Goal: Transaction & Acquisition: Purchase product/service

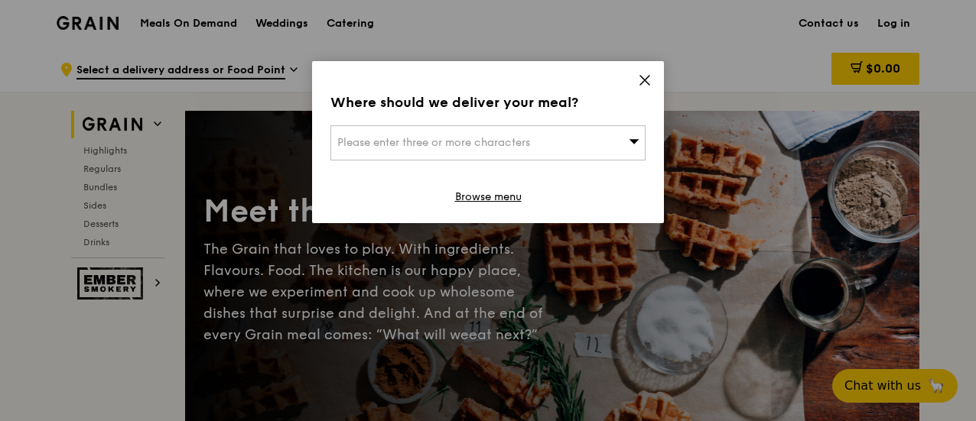
click at [644, 82] on icon at bounding box center [644, 80] width 9 height 9
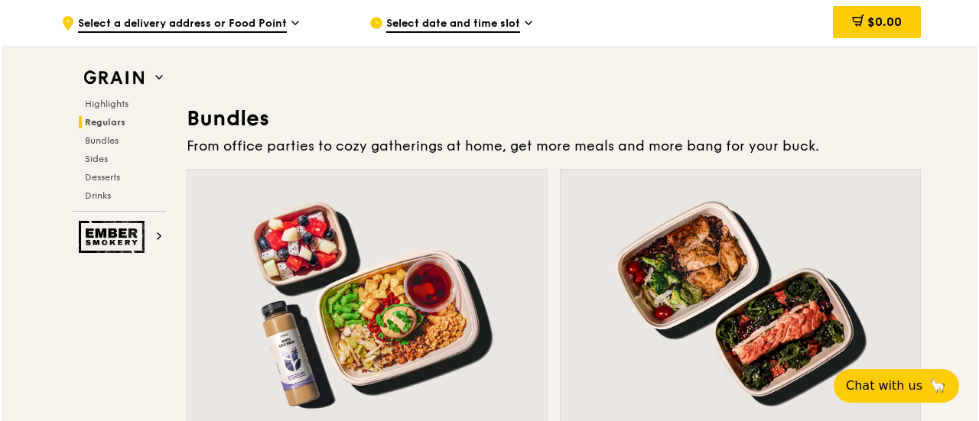
scroll to position [2294, 0]
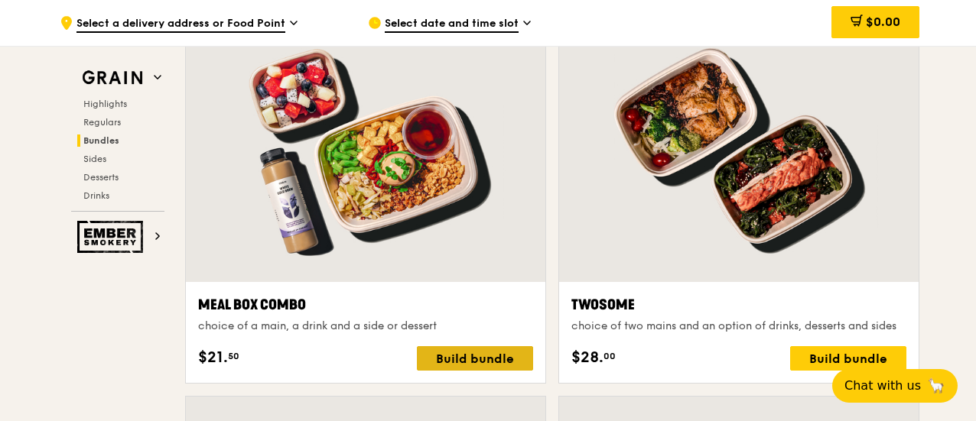
click at [446, 357] on div "Build bundle" at bounding box center [475, 358] width 116 height 24
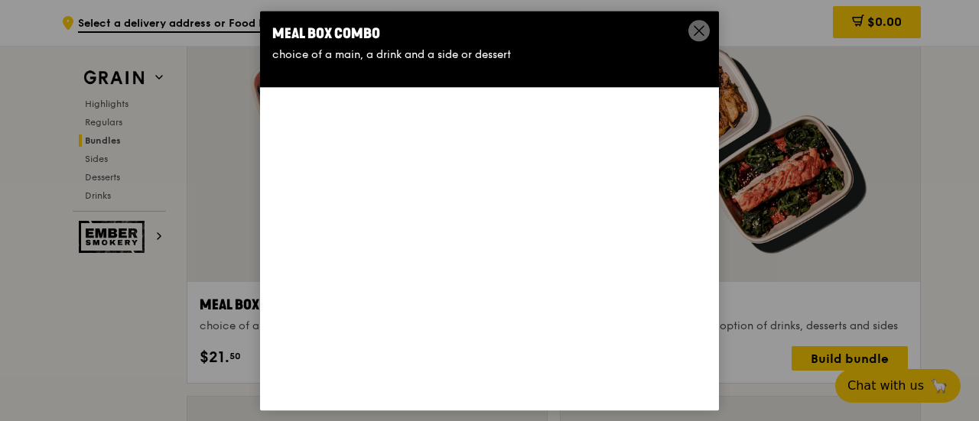
click at [446, 357] on div "Meal Box Combo choice of a main, a drink and a side or dessert" at bounding box center [489, 211] width 459 height 400
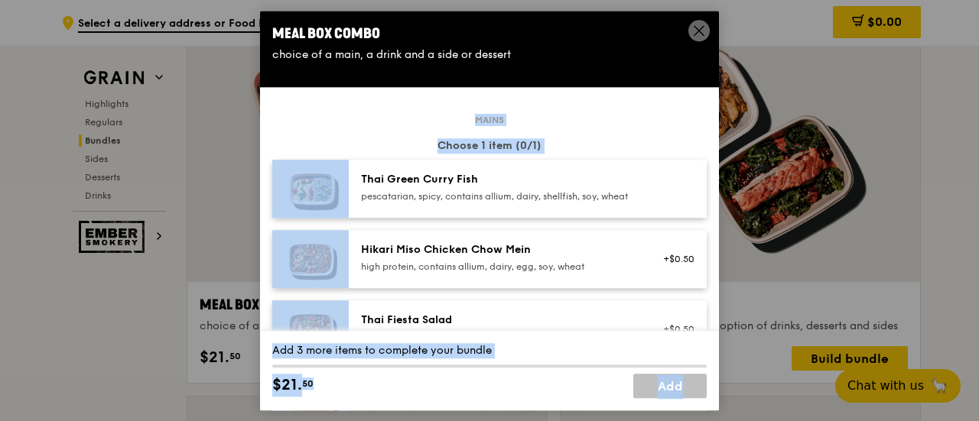
click at [639, 144] on div "Choose 1 item (0/1)" at bounding box center [489, 145] width 434 height 15
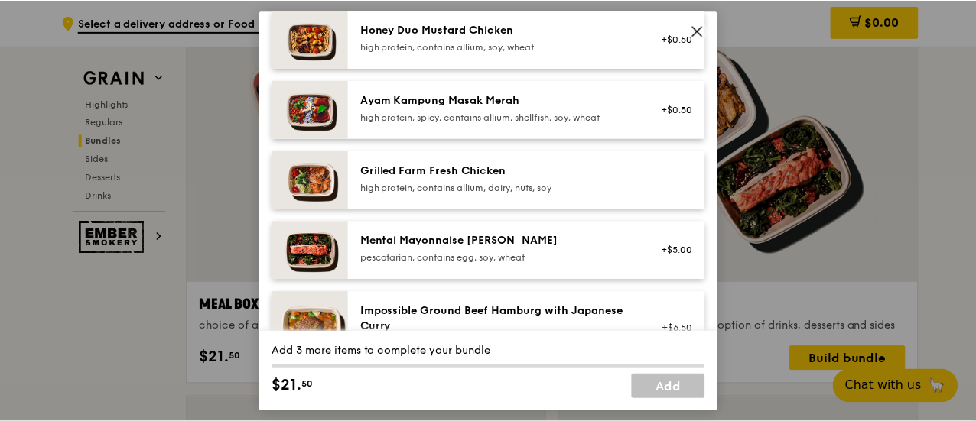
scroll to position [125, 0]
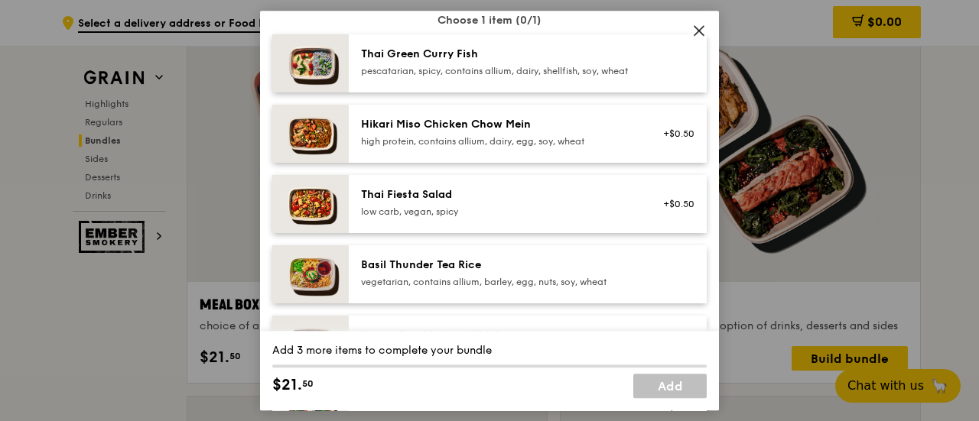
click at [700, 30] on icon at bounding box center [699, 31] width 14 height 14
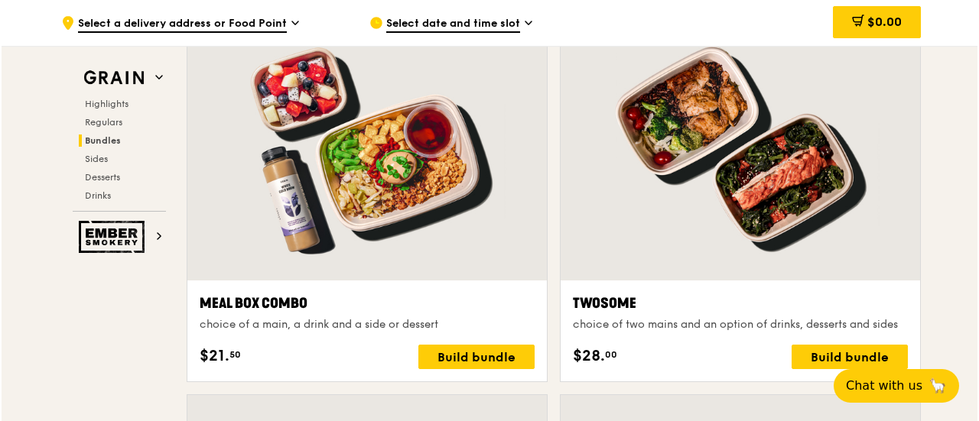
scroll to position [2294, 0]
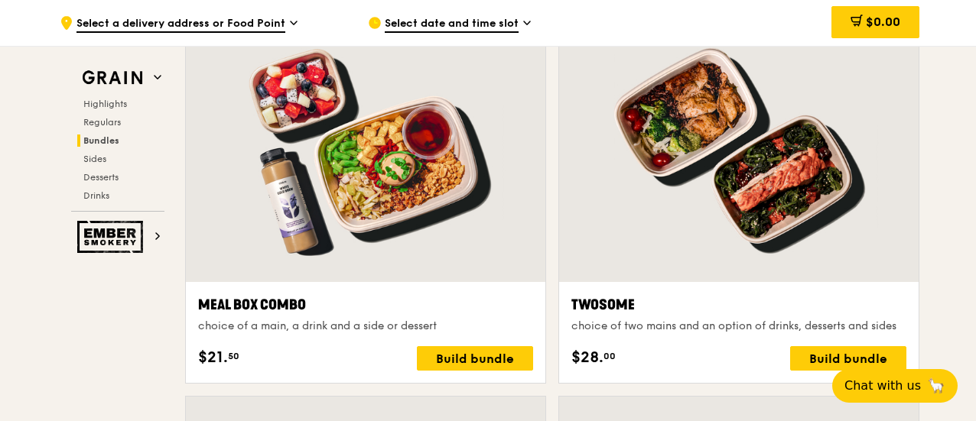
click at [201, 302] on div "Meal Box Combo" at bounding box center [365, 304] width 335 height 21
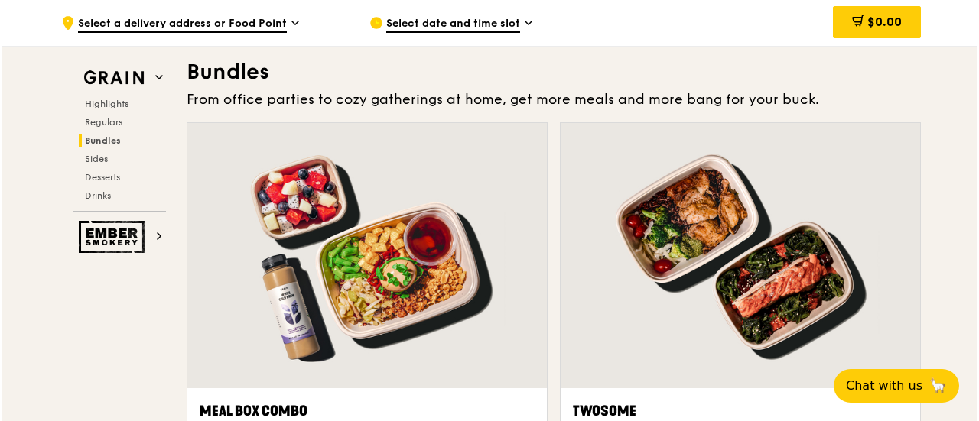
scroll to position [2246, 0]
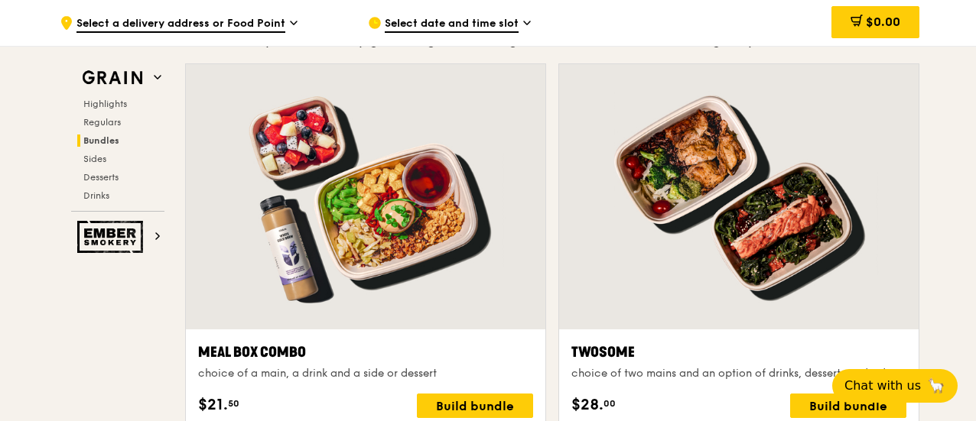
click at [317, 160] on div at bounding box center [365, 196] width 359 height 265
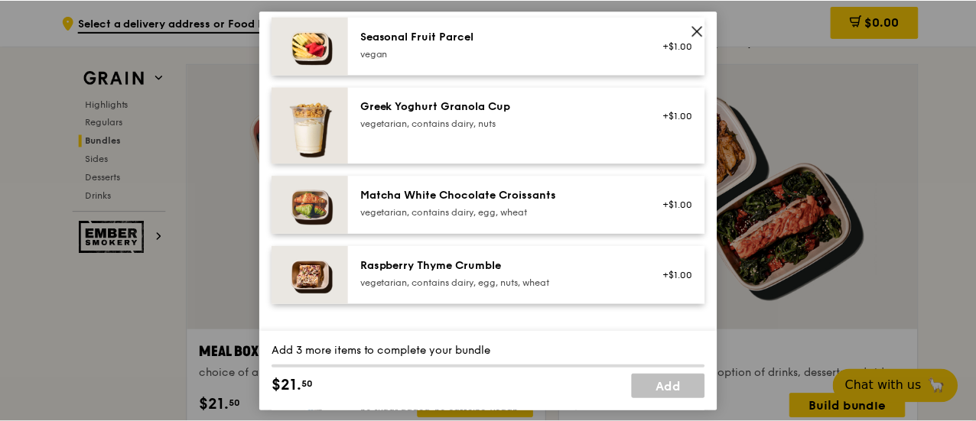
scroll to position [1731, 0]
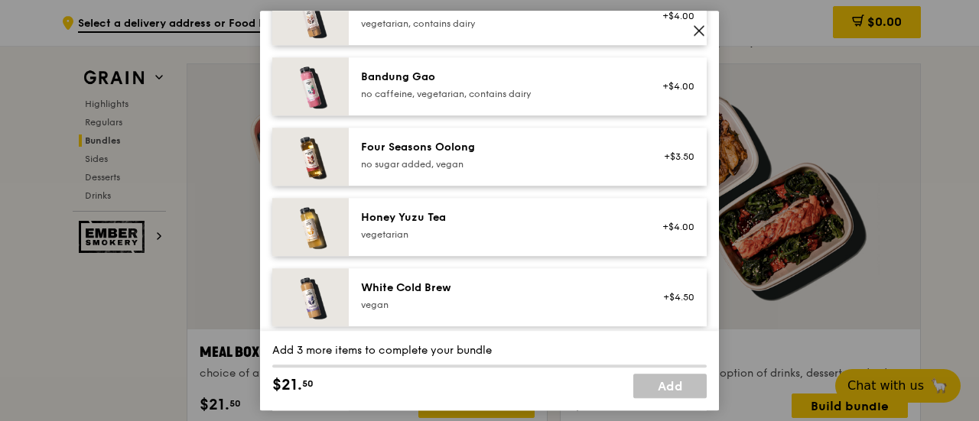
click at [693, 31] on icon at bounding box center [699, 31] width 14 height 14
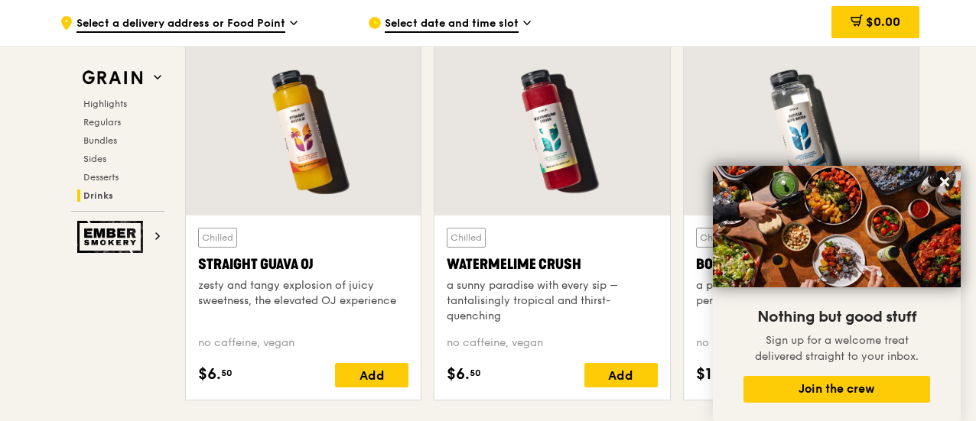
scroll to position [6054, 0]
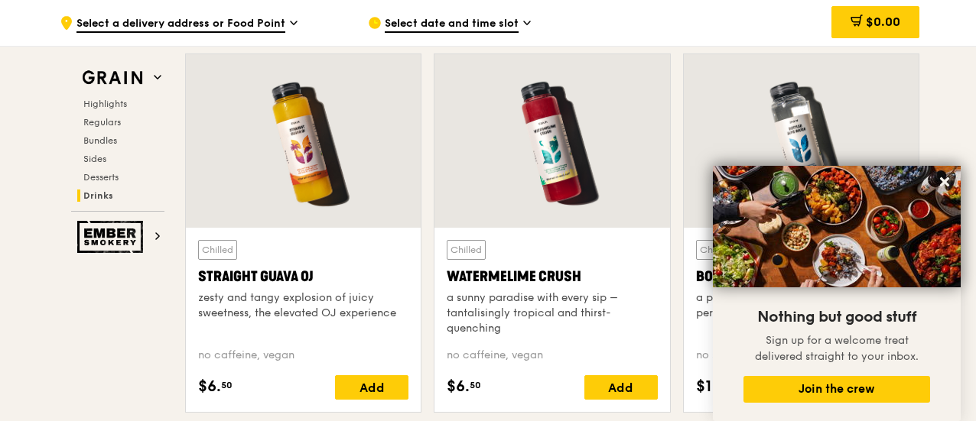
click at [541, 231] on div "Chilled Watermelime Crush a sunny paradise with every sip – tantalisingly tropi…" at bounding box center [551, 320] width 235 height 184
click at [544, 153] on div at bounding box center [551, 141] width 235 height 174
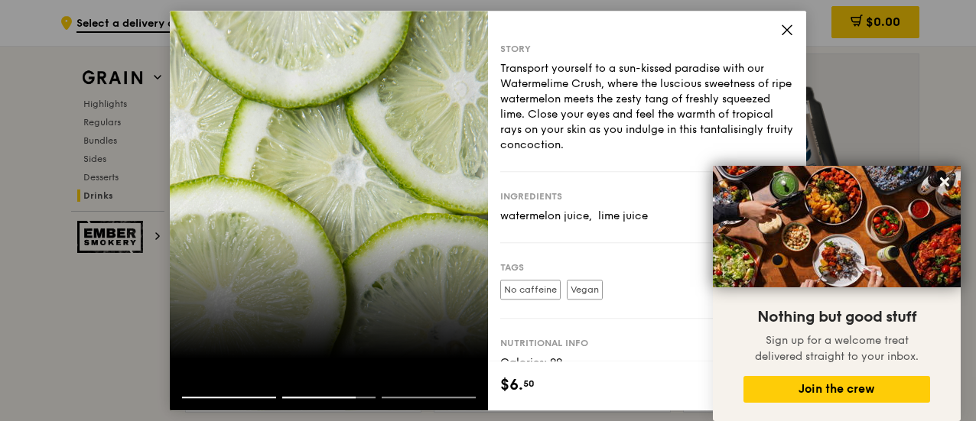
click at [786, 25] on icon at bounding box center [787, 30] width 14 height 14
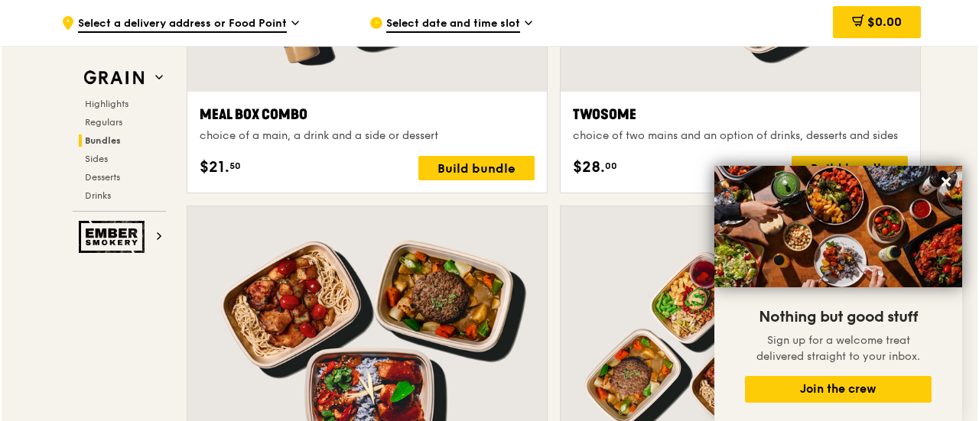
scroll to position [2384, 0]
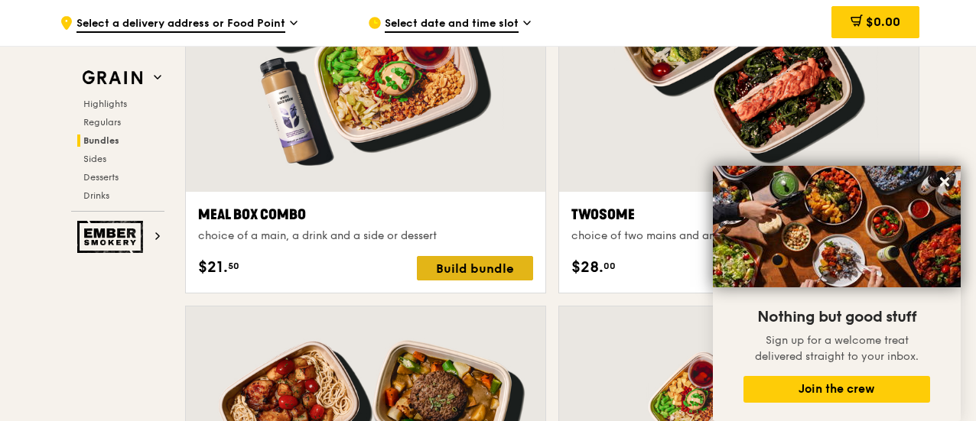
click at [462, 274] on div "Build bundle" at bounding box center [475, 268] width 116 height 24
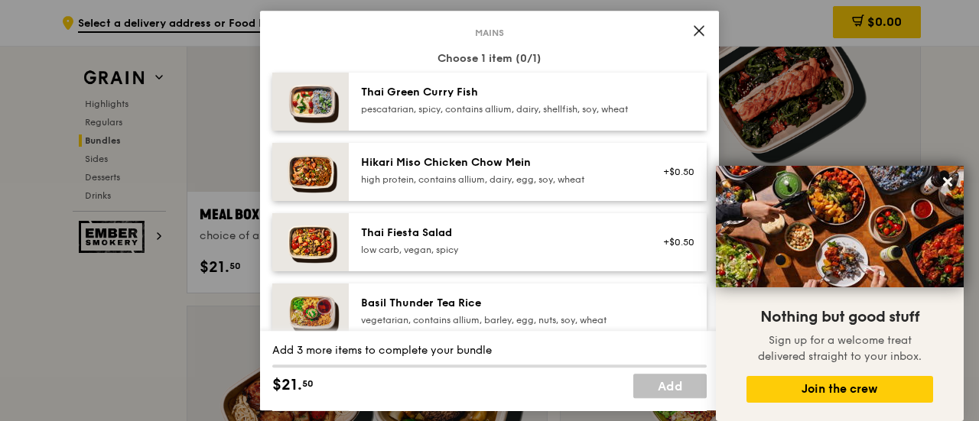
scroll to position [153, 0]
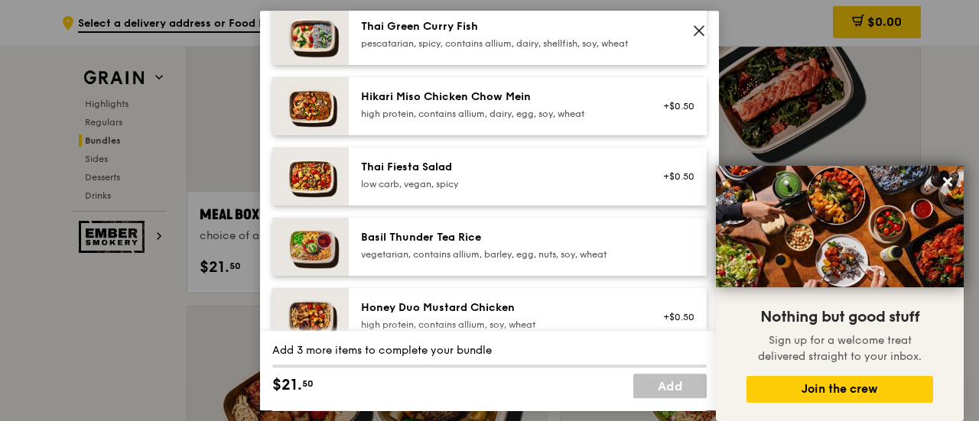
click at [700, 27] on icon at bounding box center [699, 31] width 14 height 14
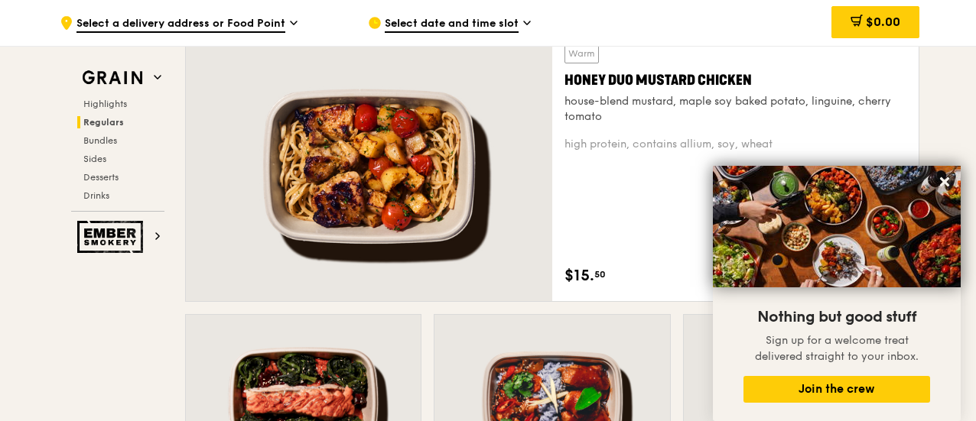
scroll to position [778, 0]
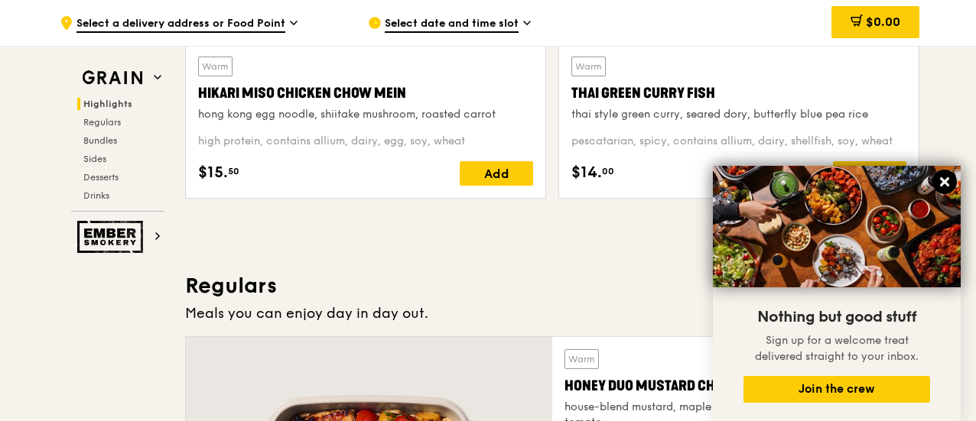
click at [948, 182] on icon at bounding box center [944, 182] width 14 height 14
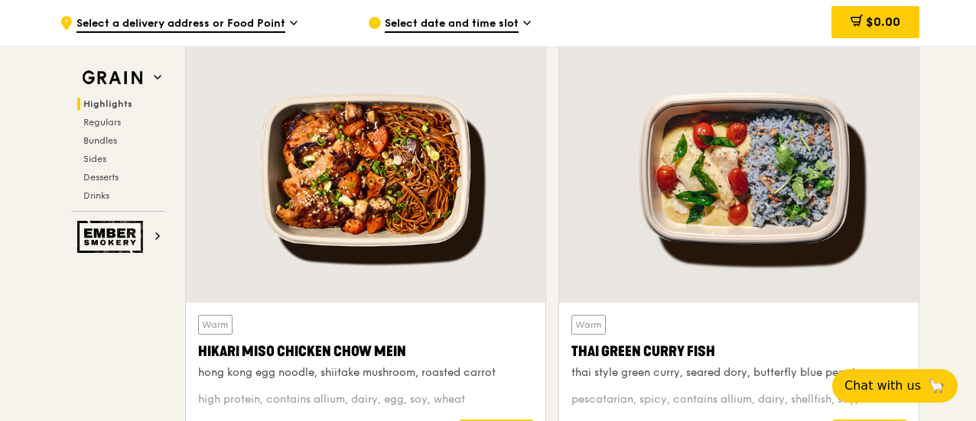
scroll to position [535, 0]
